Goal: Task Accomplishment & Management: Complete application form

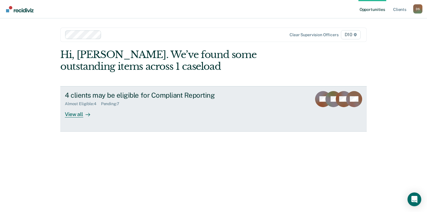
click at [191, 102] on div "Almost Eligible : 4 Pending : 7" at bounding box center [165, 102] width 201 height 7
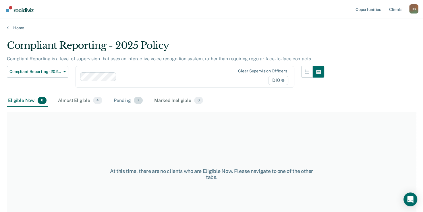
click at [126, 97] on div "Pending 7" at bounding box center [127, 100] width 31 height 13
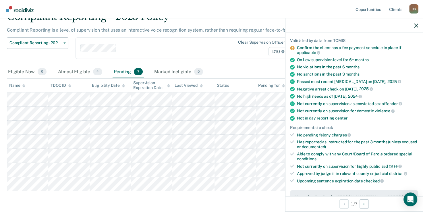
scroll to position [143, 0]
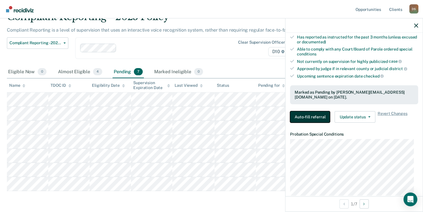
click at [302, 111] on button "Auto-fill referral" at bounding box center [310, 116] width 40 height 11
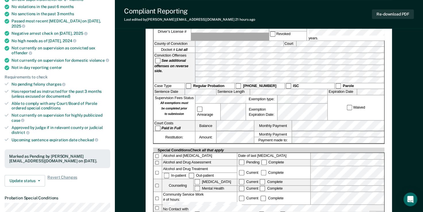
scroll to position [29, 0]
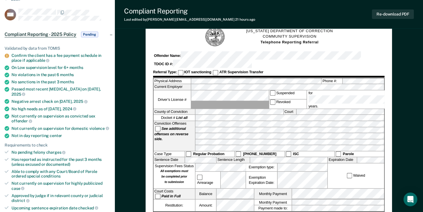
click at [0, 95] on html "Looks like you’re using Internet Explorer 11. For faster loading and a better e…" at bounding box center [211, 77] width 423 height 212
click at [394, 15] on button "Re-download PDF" at bounding box center [393, 13] width 42 height 9
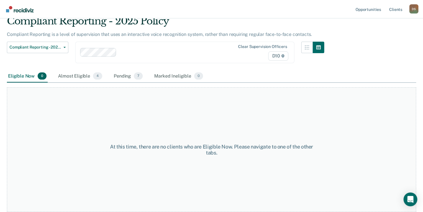
scroll to position [24, 0]
click at [131, 71] on div "Pending 7" at bounding box center [127, 77] width 31 height 13
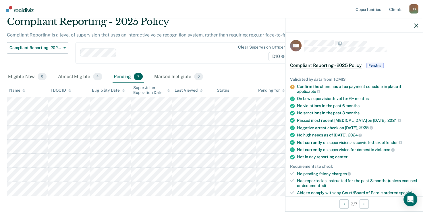
click at [381, 113] on div "No sanctions in the past 3 months" at bounding box center [357, 112] width 121 height 5
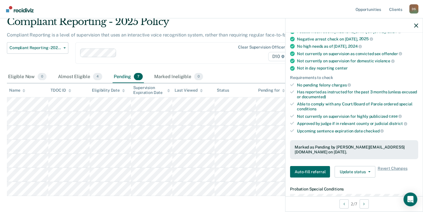
scroll to position [143, 0]
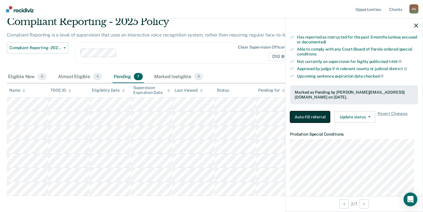
click at [317, 111] on button "Auto-fill referral" at bounding box center [310, 116] width 40 height 11
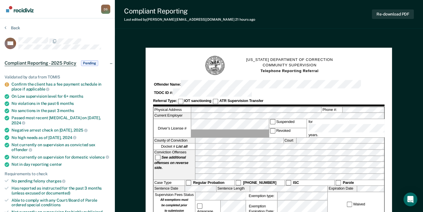
click at [232, 104] on hr at bounding box center [268, 105] width 231 height 2
click at [267, 104] on hr at bounding box center [268, 105] width 231 height 2
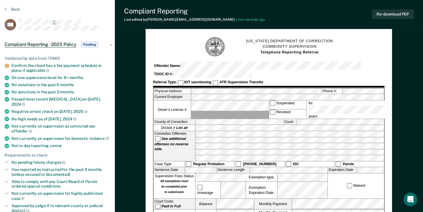
scroll to position [29, 0]
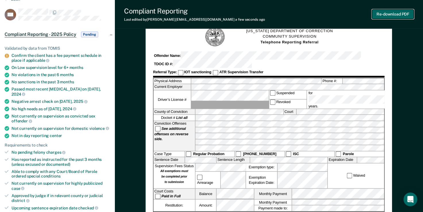
click at [403, 19] on button "Re-download PDF" at bounding box center [393, 13] width 42 height 9
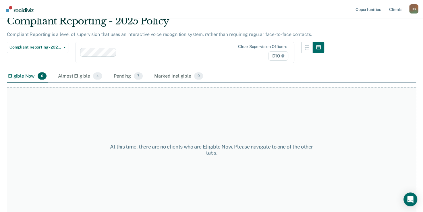
scroll to position [24, 0]
click at [135, 76] on span "7" at bounding box center [138, 76] width 9 height 7
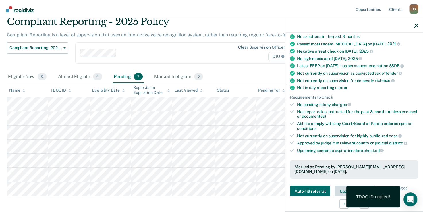
scroll to position [172, 0]
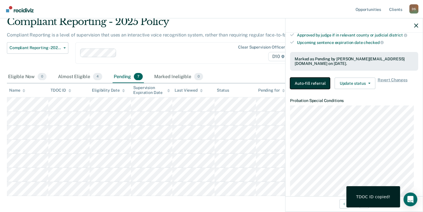
click at [315, 84] on button "Auto-fill referral" at bounding box center [310, 82] width 40 height 11
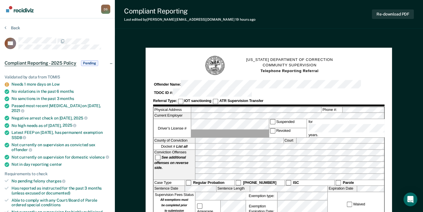
click at [316, 107] on div "Physical Address Phone #:" at bounding box center [269, 110] width 230 height 6
click at [384, 18] on button "Re-download PDF" at bounding box center [393, 13] width 42 height 9
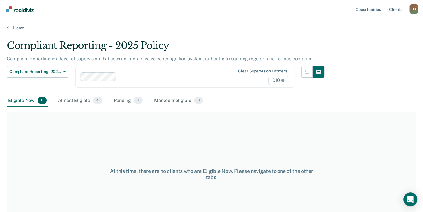
scroll to position [24, 0]
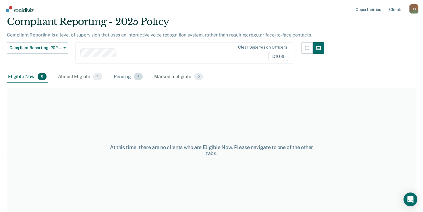
drag, startPoint x: 121, startPoint y: 72, endPoint x: 120, endPoint y: 77, distance: 5.0
click at [121, 72] on div "Pending 7" at bounding box center [127, 77] width 31 height 13
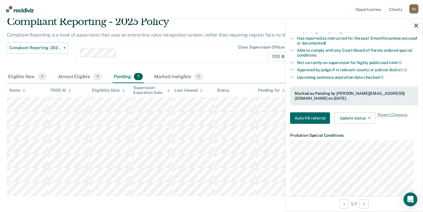
scroll to position [143, 0]
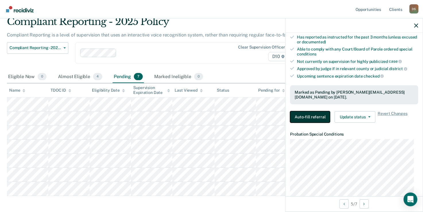
click at [312, 114] on button "Auto-fill referral" at bounding box center [310, 116] width 40 height 11
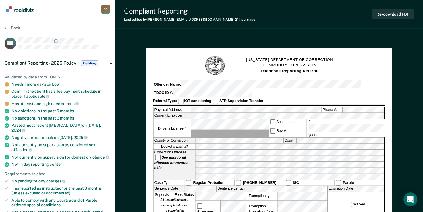
click at [0, 118] on html "Looks like you’re using Internet Explorer 11. For faster loading and a better e…" at bounding box center [211, 106] width 423 height 212
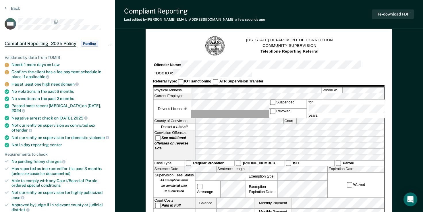
scroll to position [29, 0]
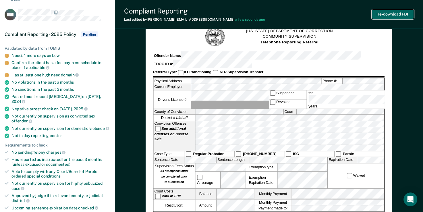
click at [379, 14] on button "Re-download PDF" at bounding box center [393, 13] width 42 height 9
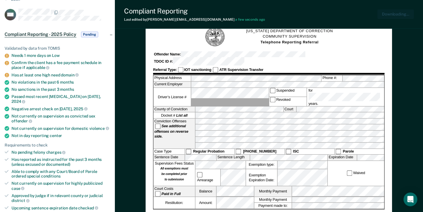
scroll to position [0, 0]
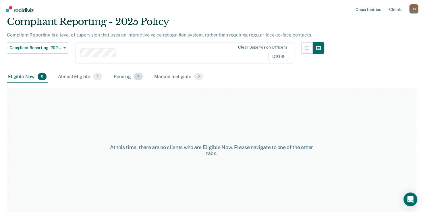
click at [132, 82] on div "Pending 7" at bounding box center [127, 77] width 31 height 13
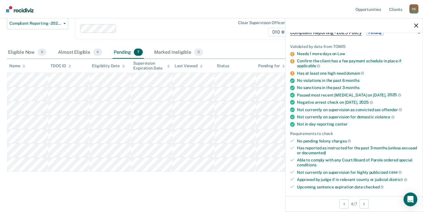
scroll to position [86, 0]
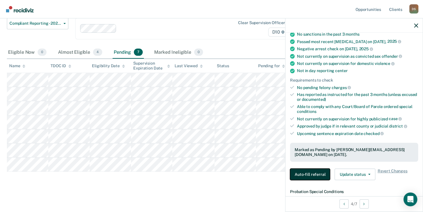
click at [314, 175] on button "Auto-fill referral" at bounding box center [310, 173] width 40 height 11
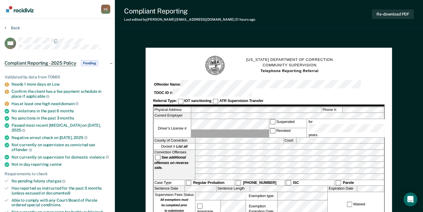
click at [0, 94] on html "Looks like you’re using Internet Explorer 11. For faster loading and a better e…" at bounding box center [211, 106] width 423 height 212
click at [397, 20] on div "Re-download PDF" at bounding box center [393, 14] width 42 height 15
click at [397, 11] on button "Re-download PDF" at bounding box center [393, 13] width 42 height 9
